Goal: Complete application form

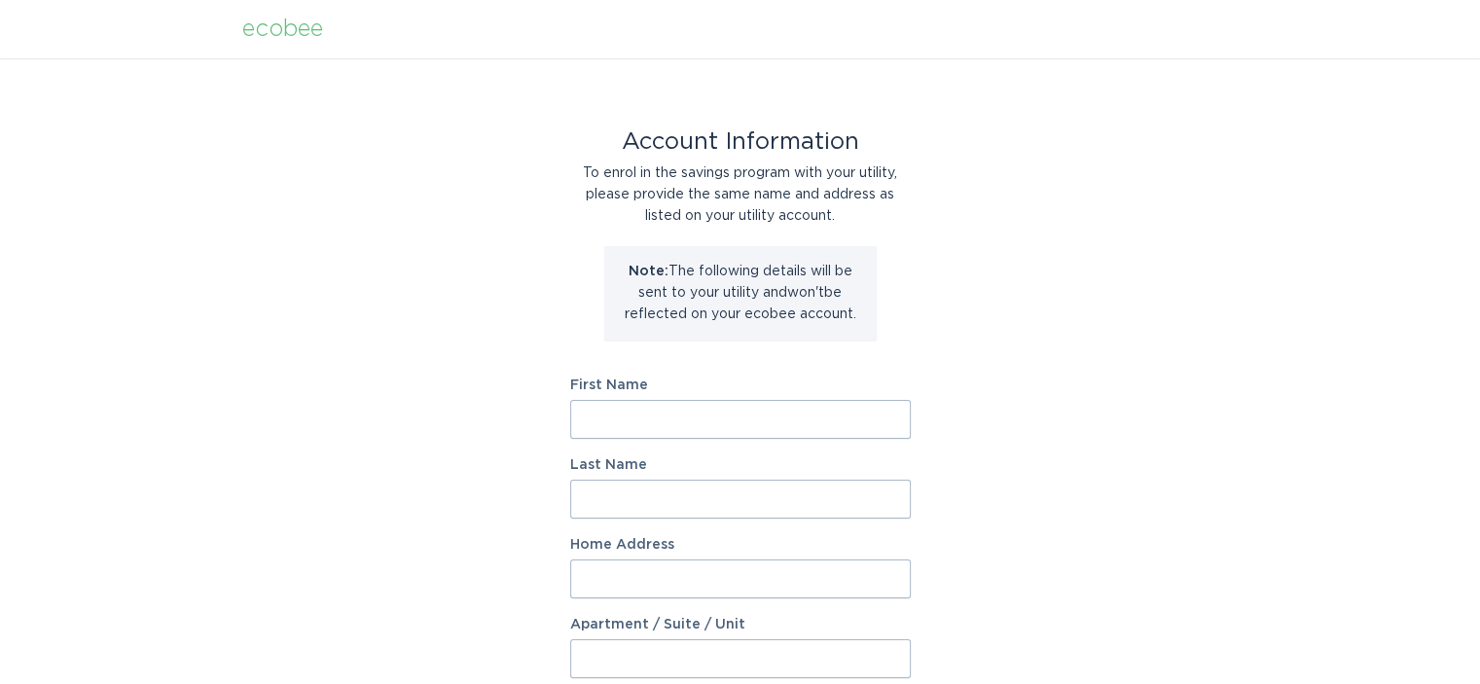
click at [677, 411] on input "First Name" at bounding box center [740, 419] width 340 height 39
type input "[PERSON_NAME]"
click at [701, 566] on input "Home Address" at bounding box center [740, 578] width 340 height 39
type input "[STREET_ADDRESS]"
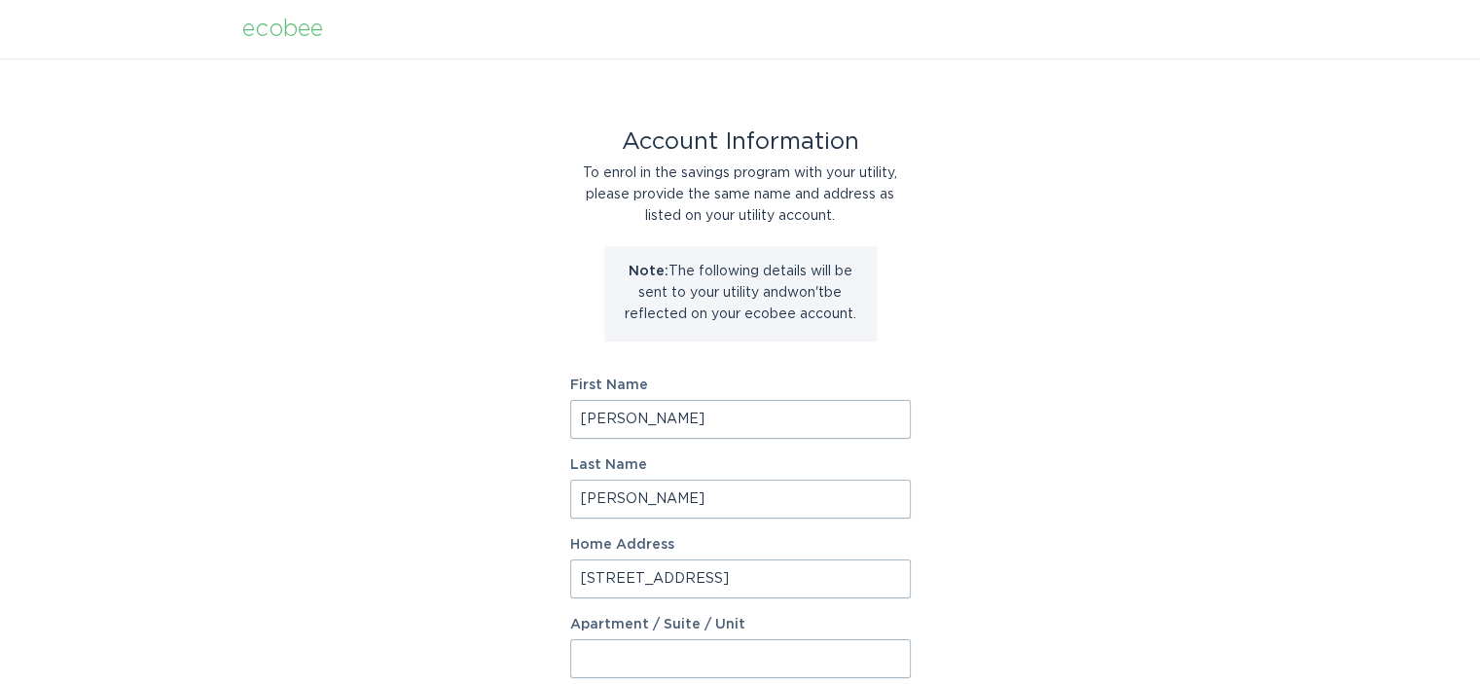
select select "US"
type input "Fountain Hills"
type input "85268"
select select "AZ"
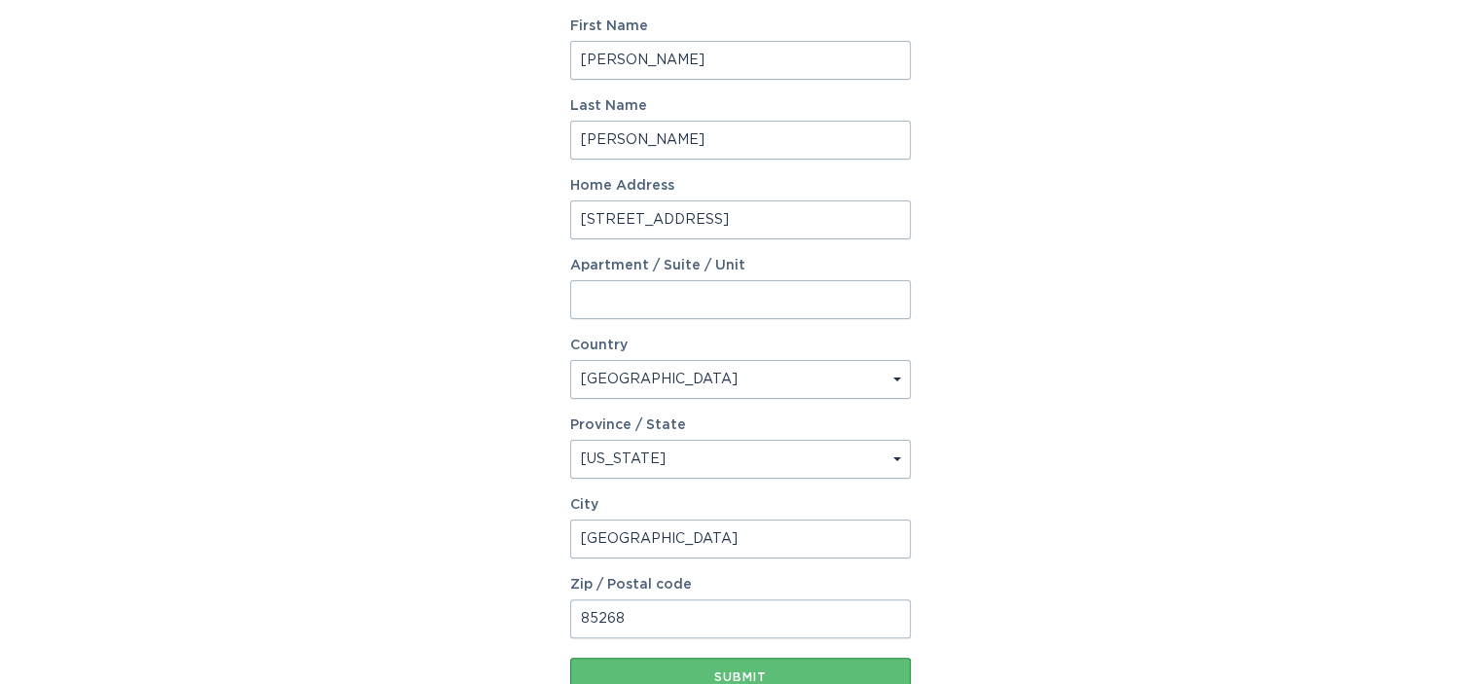
scroll to position [486, 0]
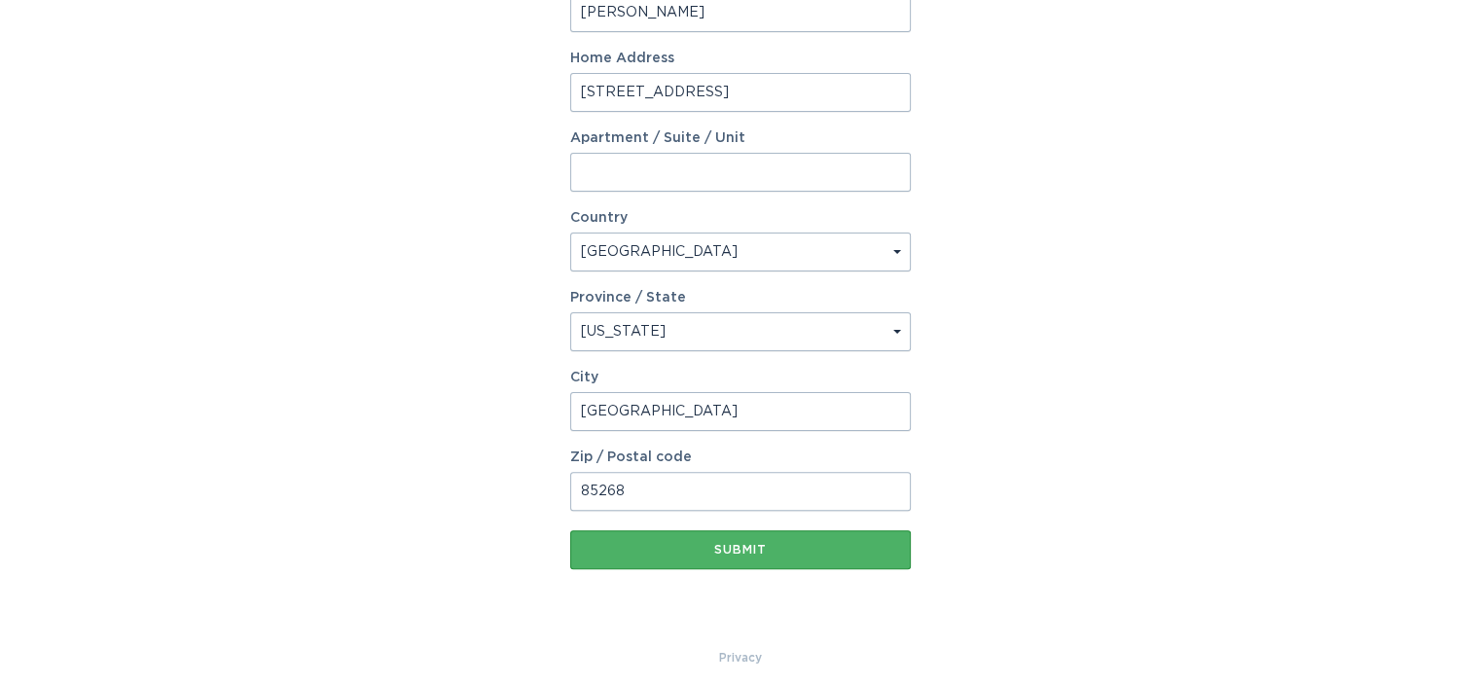
click at [728, 553] on div "Submit" at bounding box center [740, 550] width 321 height 12
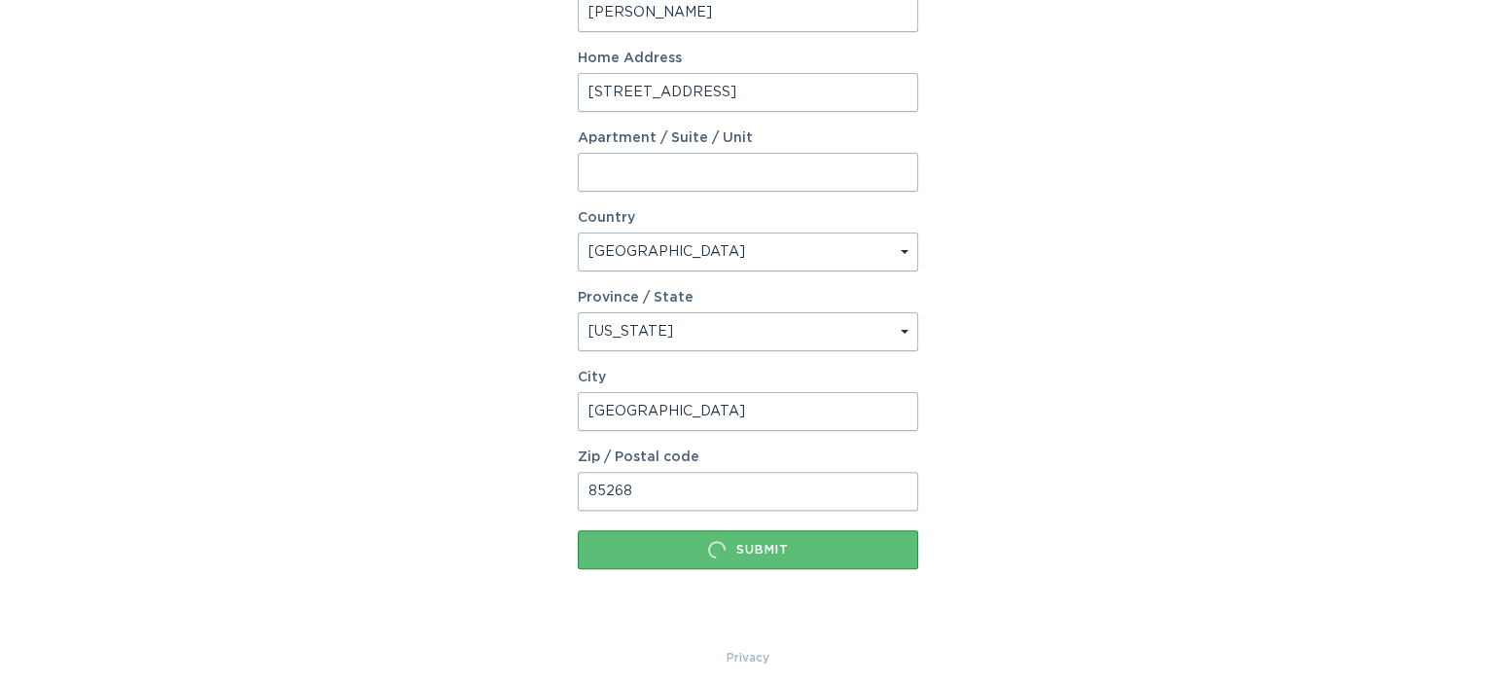
scroll to position [0, 0]
